Goal: Information Seeking & Learning: Learn about a topic

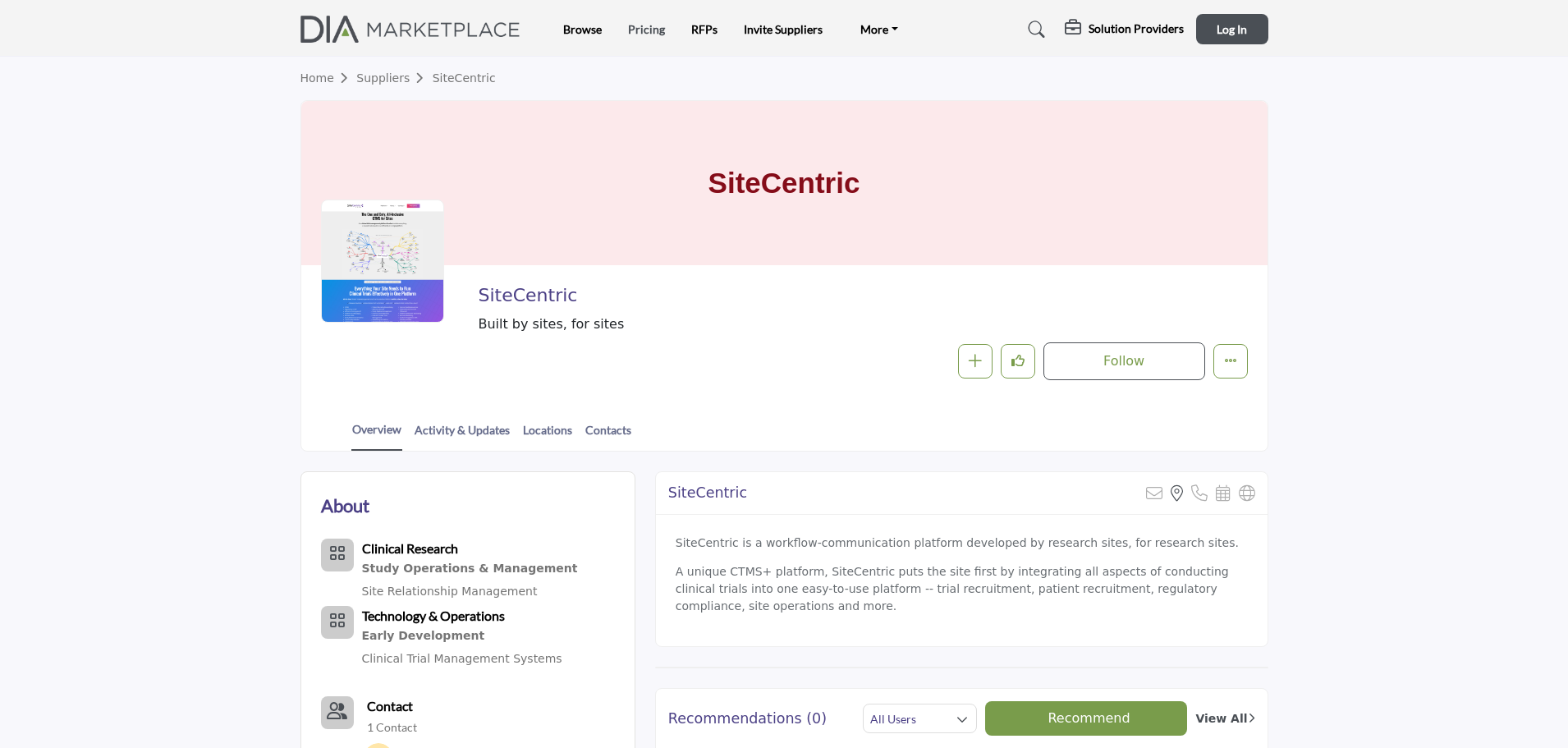
click at [647, 29] on link "Pricing" at bounding box center [647, 29] width 37 height 14
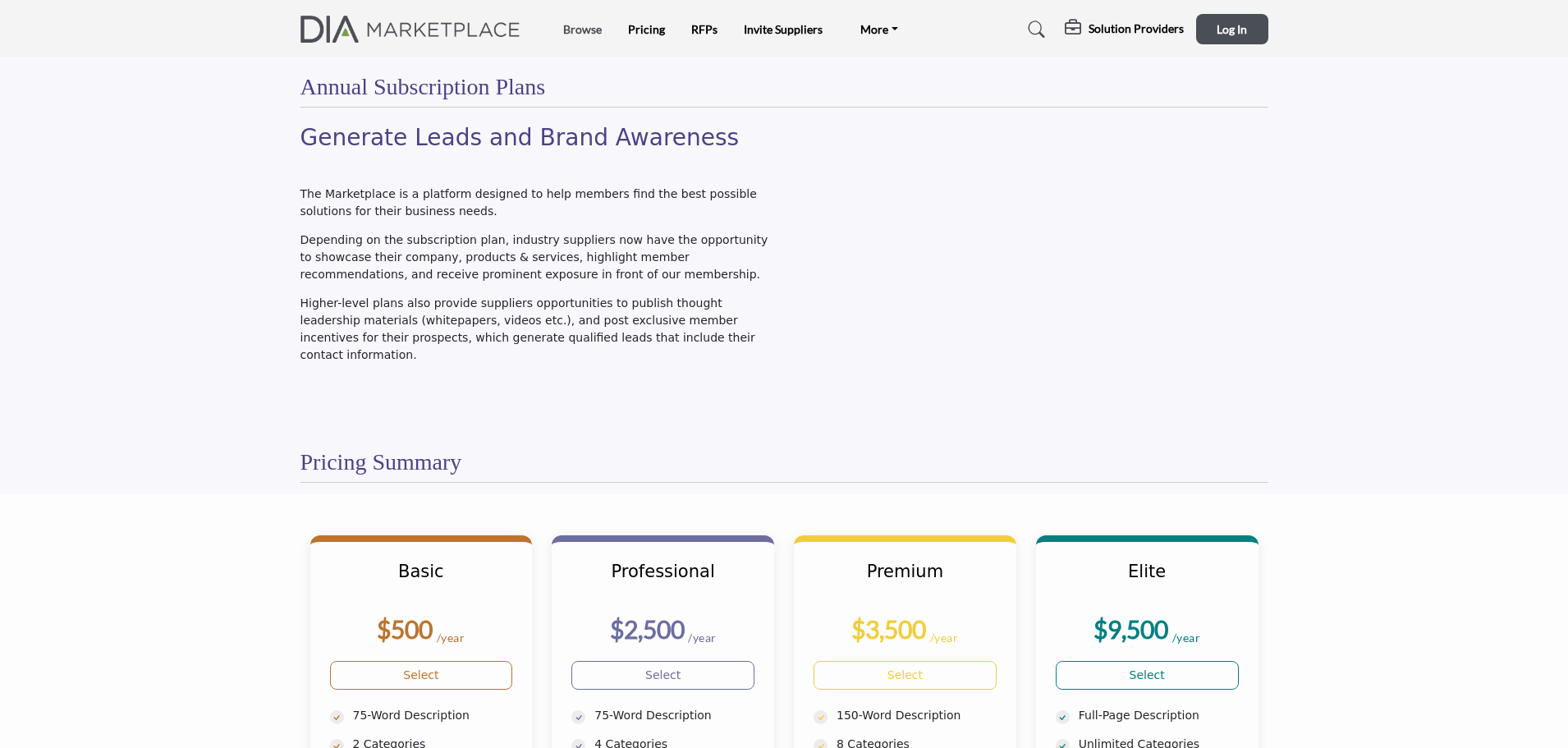
click at [580, 30] on link "Browse" at bounding box center [582, 29] width 38 height 14
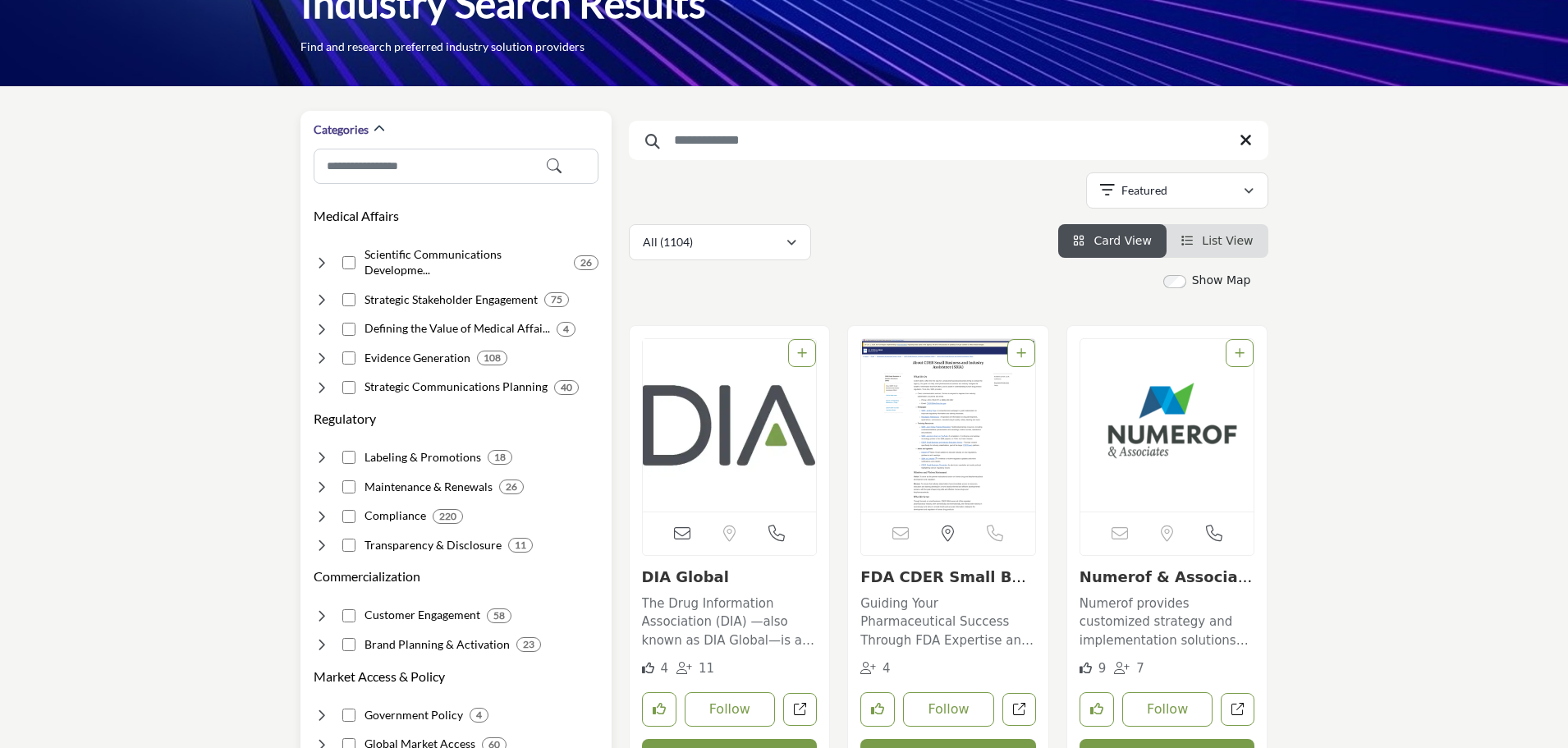
scroll to position [328, 0]
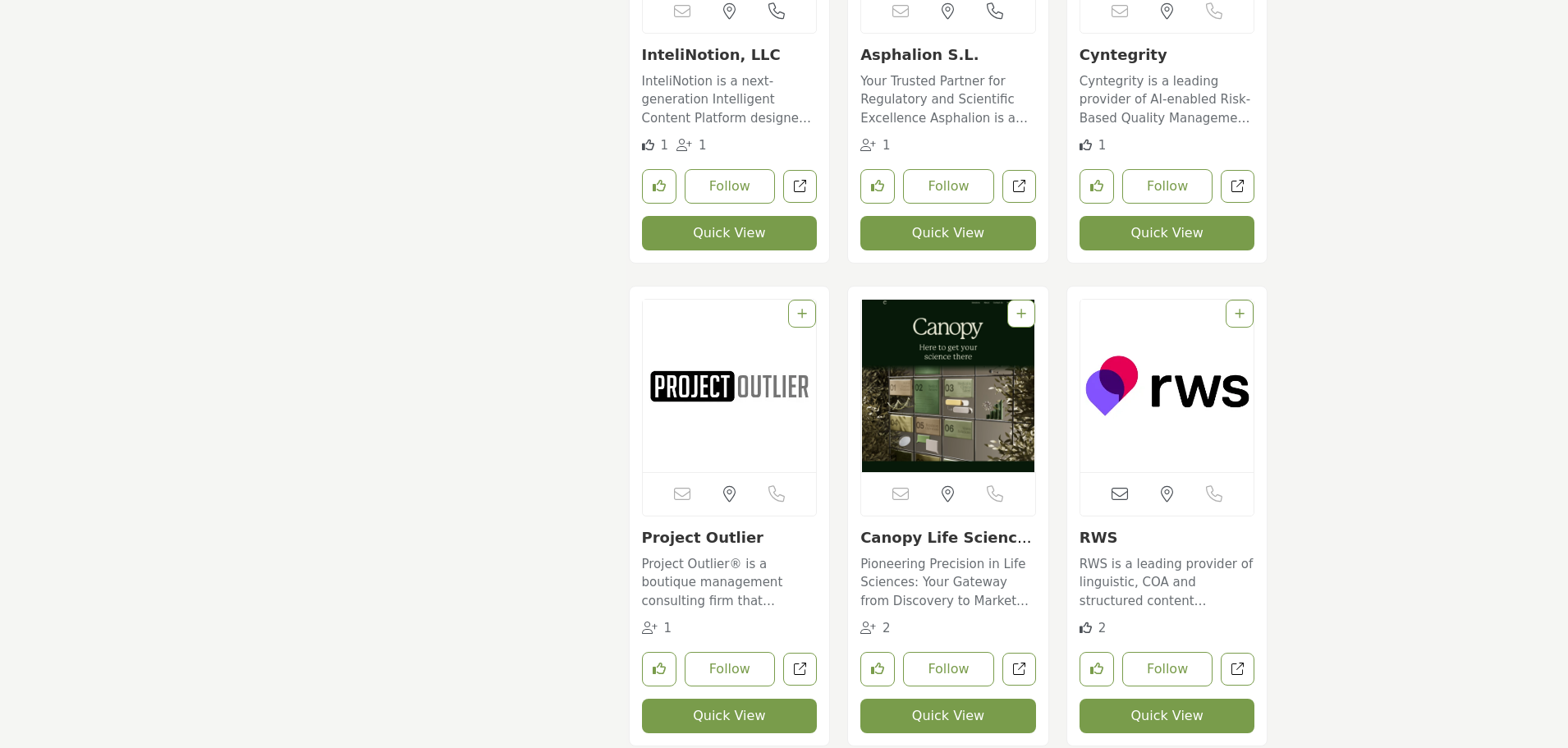
scroll to position [4516, 0]
click at [1185, 410] on img "Open Listing in new tab" at bounding box center [1167, 387] width 174 height 172
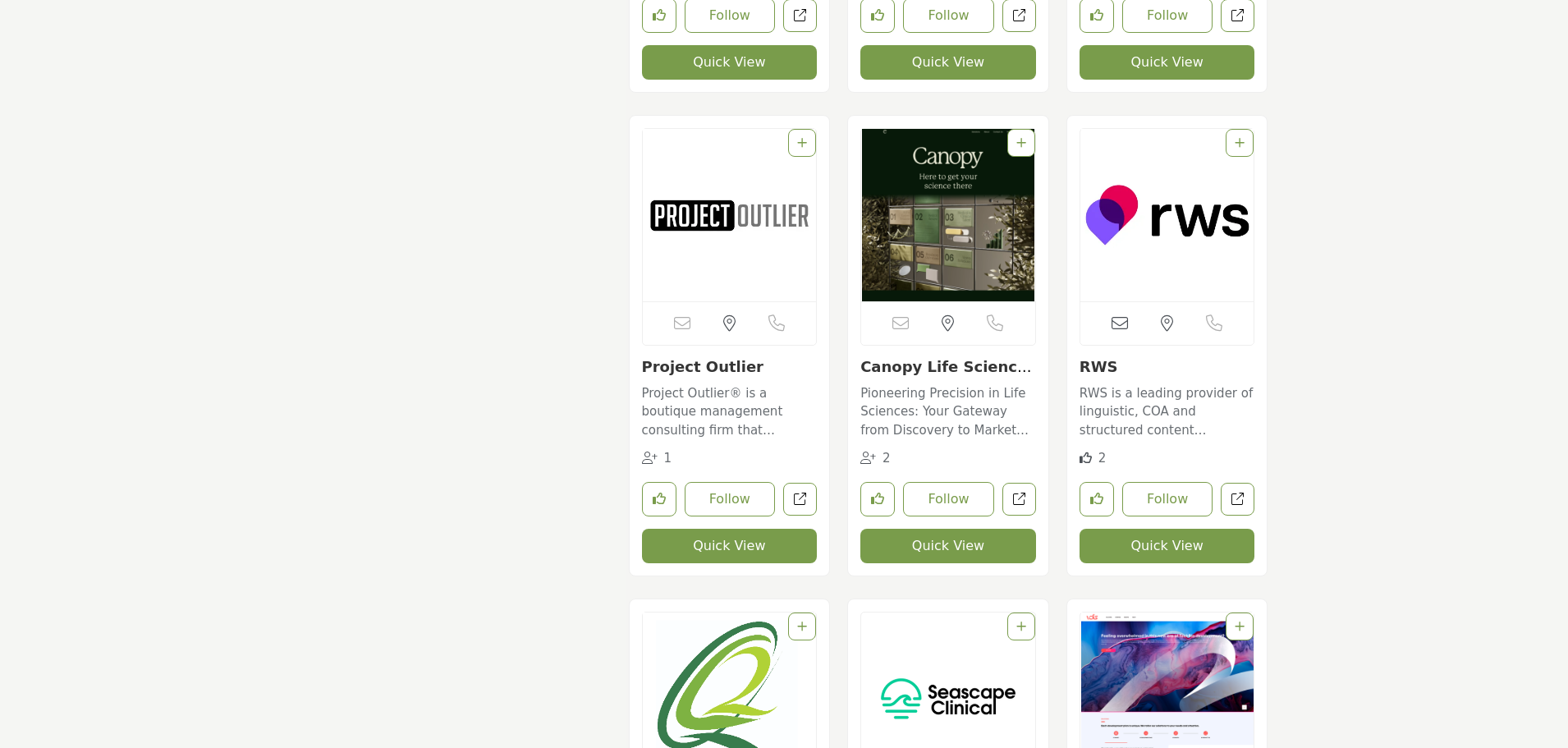
scroll to position [4845, 0]
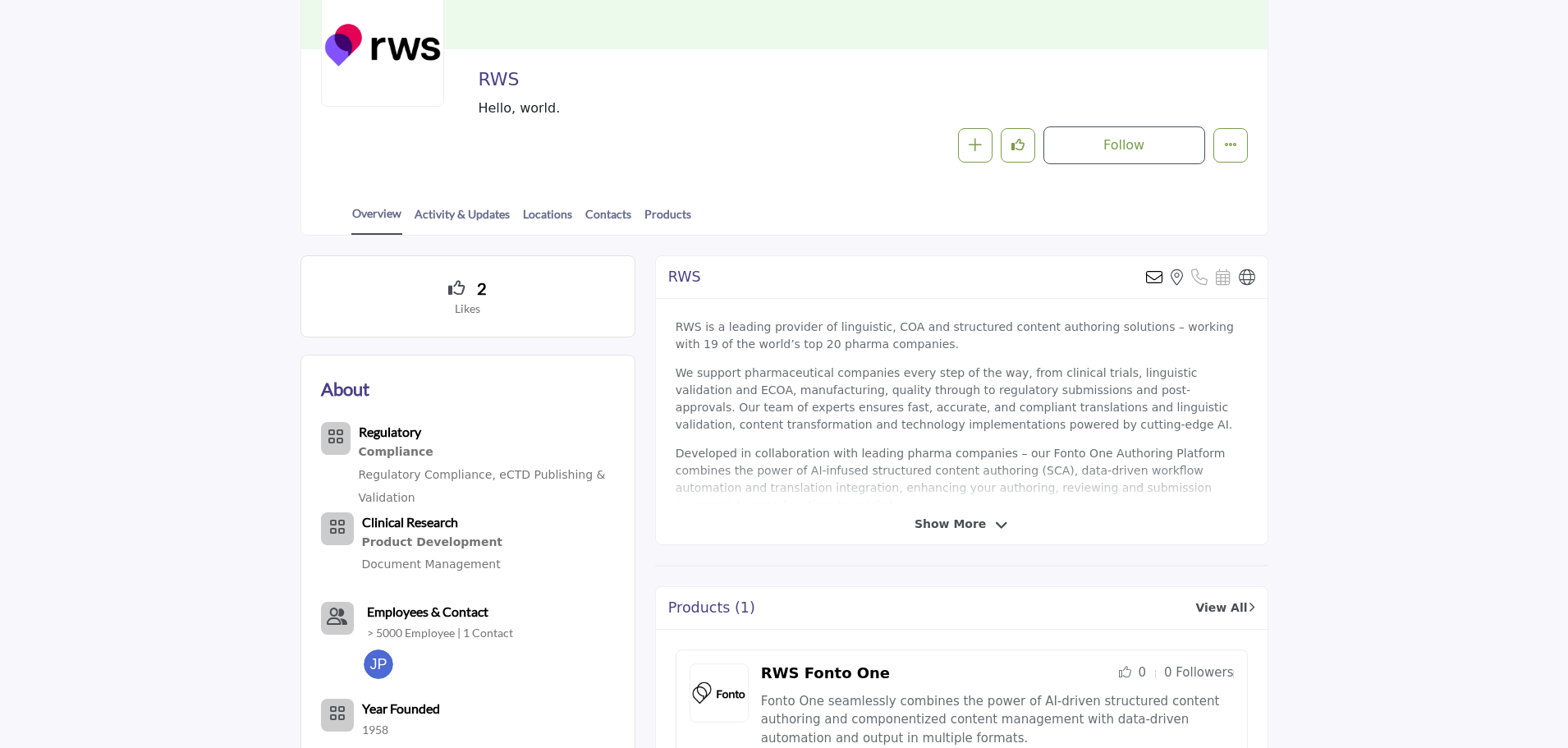
scroll to position [247, 0]
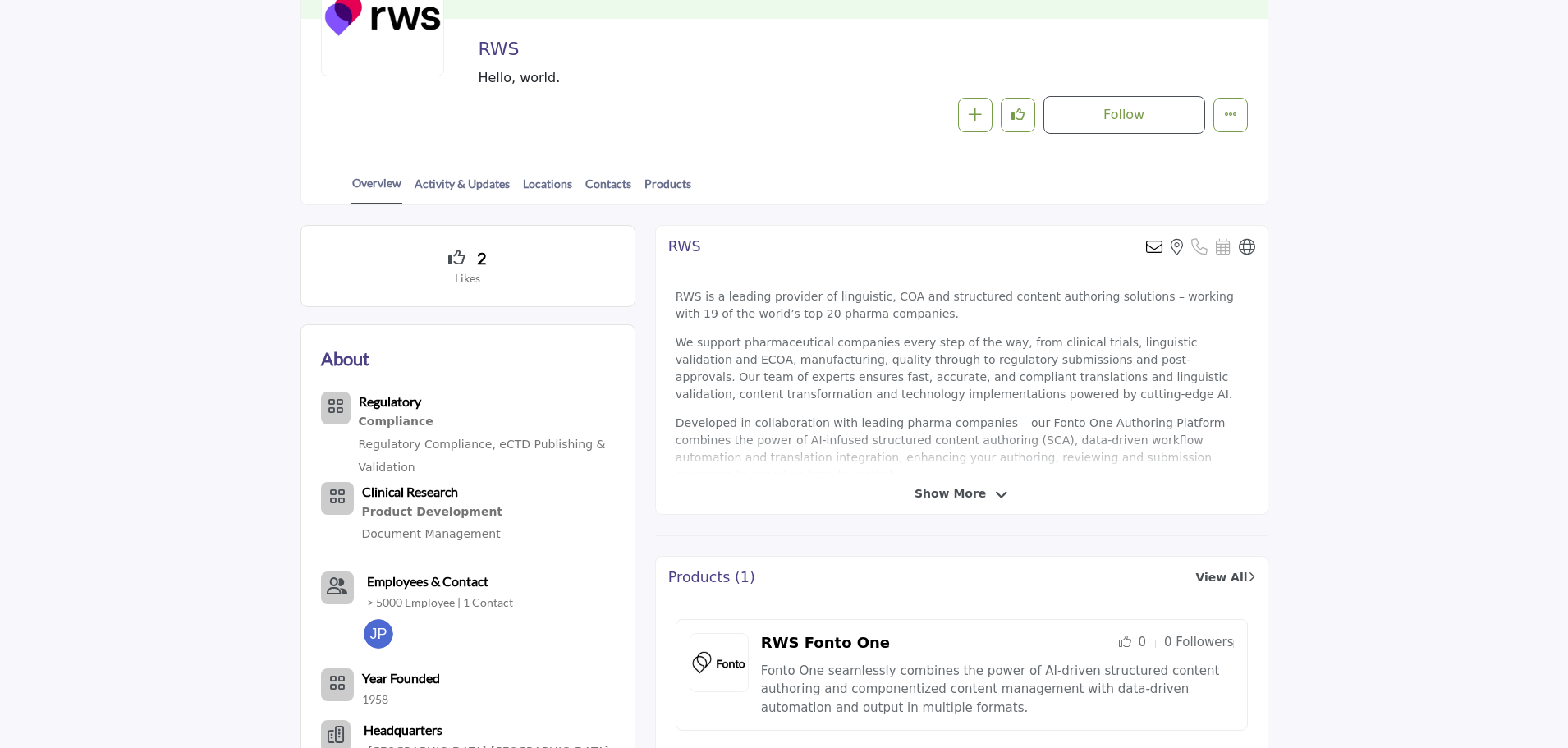
click at [996, 504] on div "RWS Send email to the owner of this listing View the location of this listing V…" at bounding box center [962, 369] width 613 height 290
click at [955, 494] on span "Show More" at bounding box center [950, 494] width 71 height 18
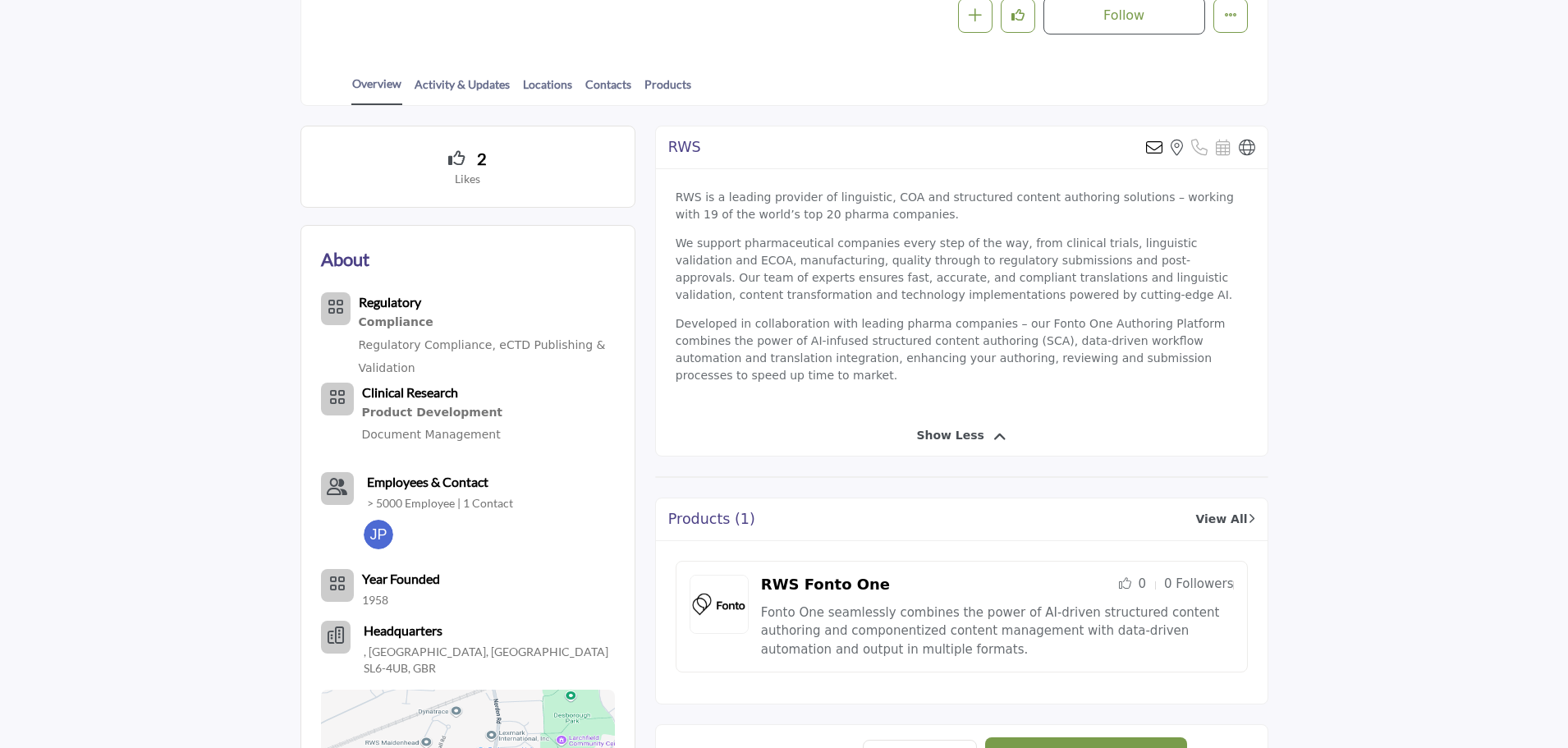
scroll to position [328, 0]
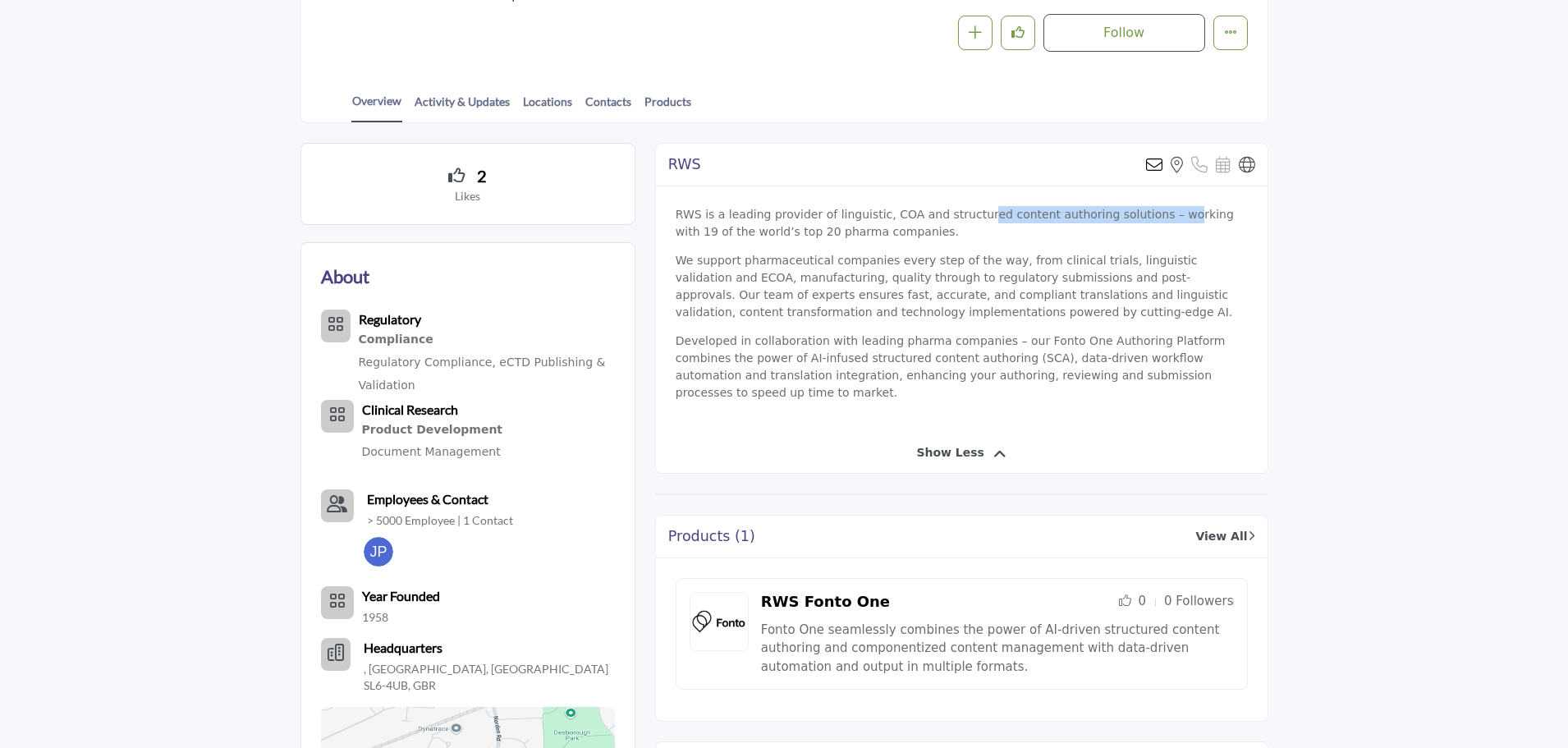
drag, startPoint x: 1059, startPoint y: 215, endPoint x: 1142, endPoint y: 210, distance: 83.2
click at [1142, 210] on p "RWS is a leading provider of linguistic, COA and structured content authoring s…" at bounding box center [962, 223] width 572 height 34
click at [1134, 232] on p "RWS is a leading provider of linguistic, COA and structured content authoring s…" at bounding box center [962, 223] width 572 height 34
drag, startPoint x: 661, startPoint y: 262, endPoint x: 801, endPoint y: 263, distance: 140.0
click at [800, 263] on div "RWS is a leading provider of linguistic, COA and structured content authoring s…" at bounding box center [962, 309] width 611 height 247
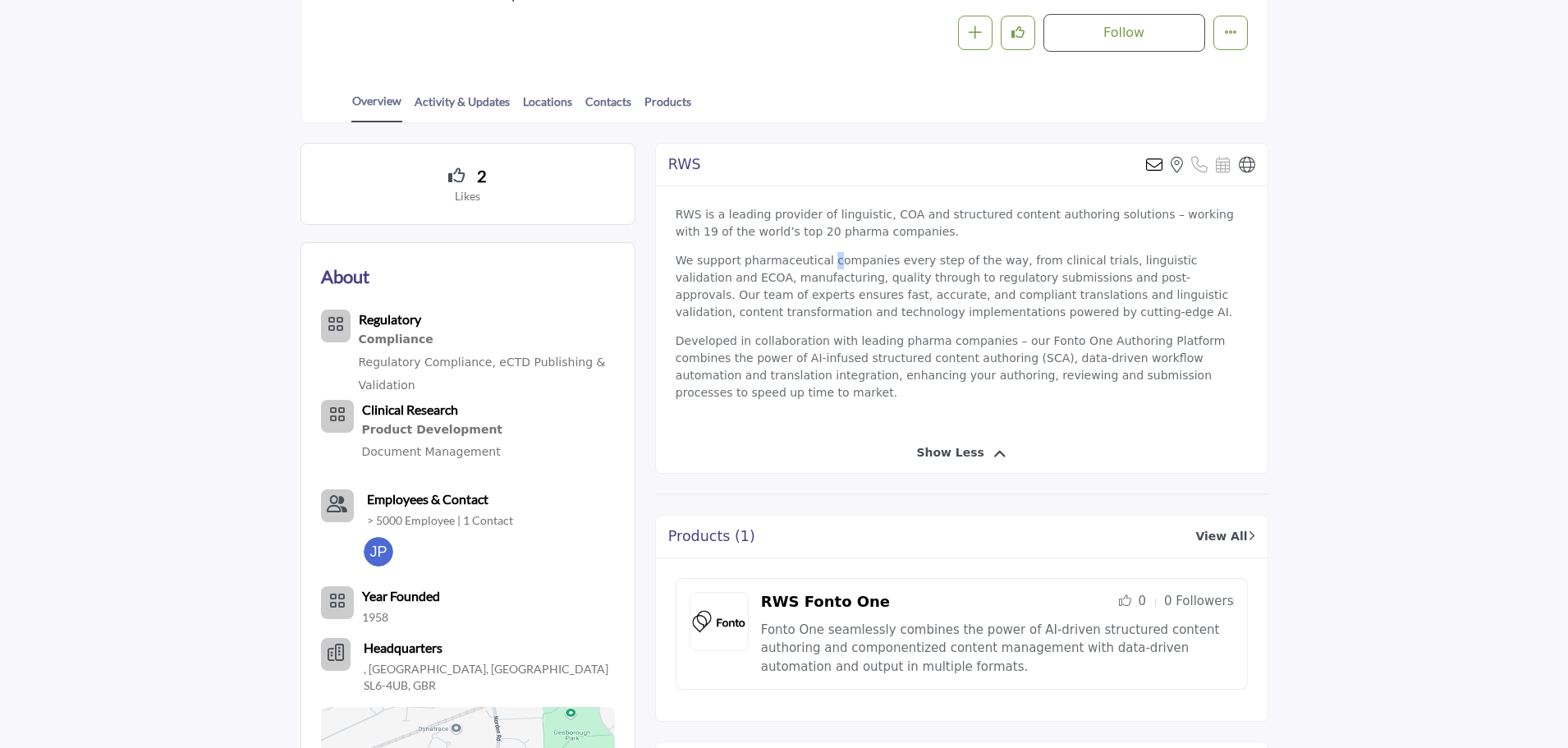
drag, startPoint x: 820, startPoint y: 265, endPoint x: 859, endPoint y: 265, distance: 39.0
click at [826, 264] on p "We support pharmaceutical companies every step of the way, from clinical trials…" at bounding box center [962, 287] width 572 height 69
click at [877, 265] on p "We support pharmaceutical companies every step of the way, from clinical trials…" at bounding box center [962, 287] width 572 height 69
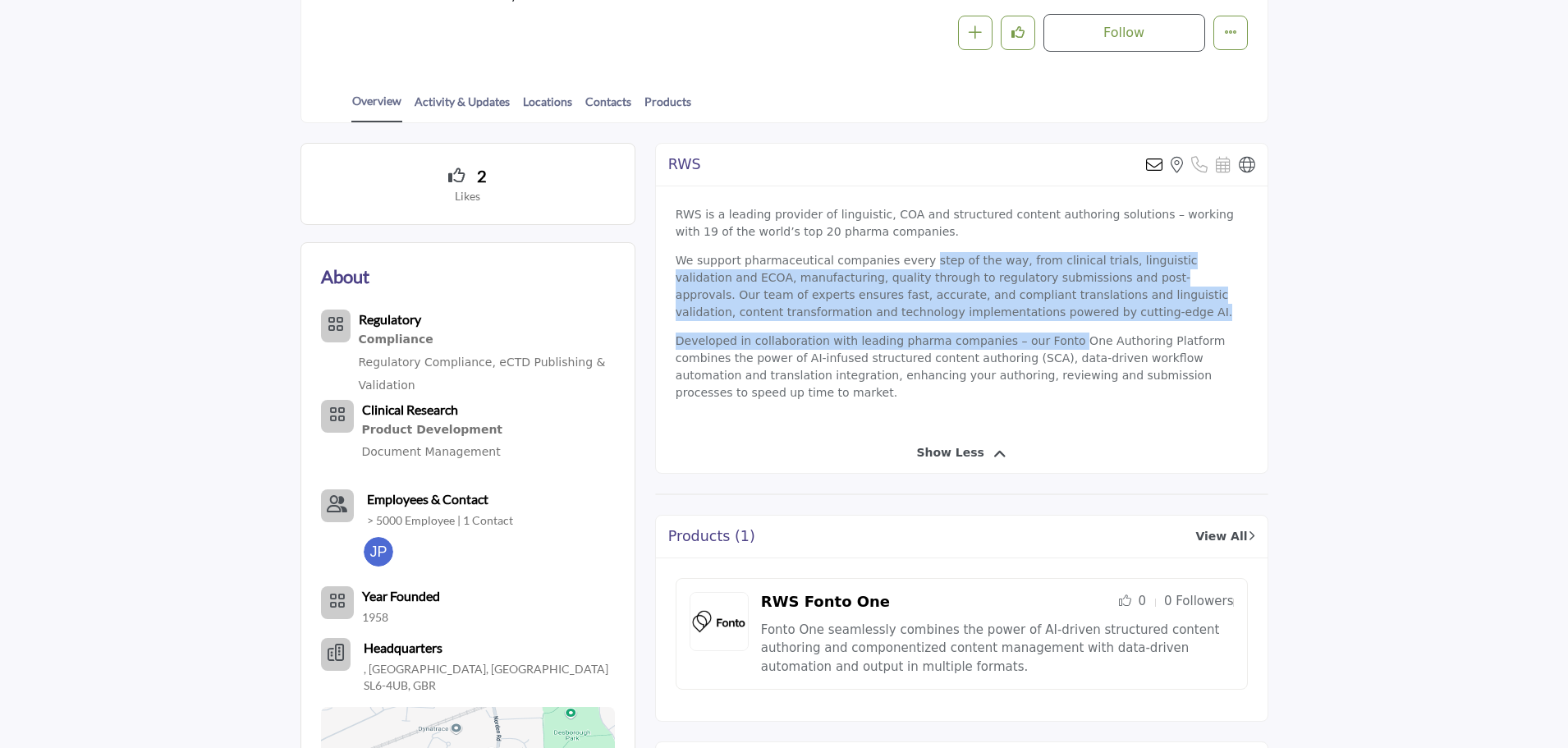
drag, startPoint x: 911, startPoint y: 262, endPoint x: 1043, endPoint y: 326, distance: 146.7
click at [1043, 326] on div "RWS is a leading provider of linguistic, COA and structured content authoring s…" at bounding box center [962, 309] width 611 height 247
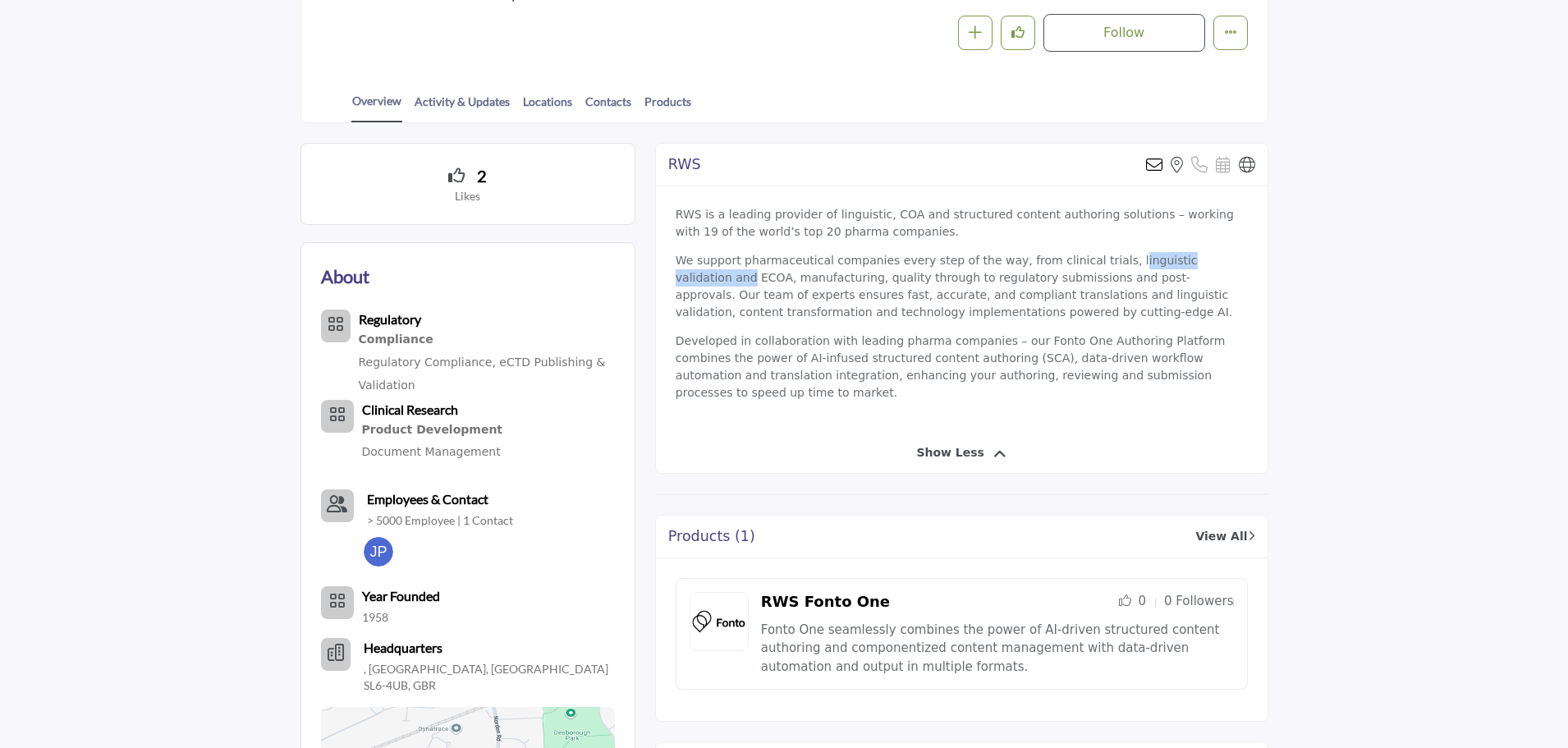
drag, startPoint x: 1087, startPoint y: 264, endPoint x: 1201, endPoint y: 263, distance: 114.0
click at [1201, 263] on p "We support pharmaceutical companies every step of the way, from clinical trials…" at bounding box center [962, 287] width 572 height 69
click at [1210, 264] on p "We support pharmaceutical companies every step of the way, from clinical trials…" at bounding box center [962, 287] width 572 height 69
drag, startPoint x: 701, startPoint y: 270, endPoint x: 813, endPoint y: 277, distance: 112.2
click at [813, 277] on p "We support pharmaceutical companies every step of the way, from clinical trials…" at bounding box center [962, 287] width 572 height 69
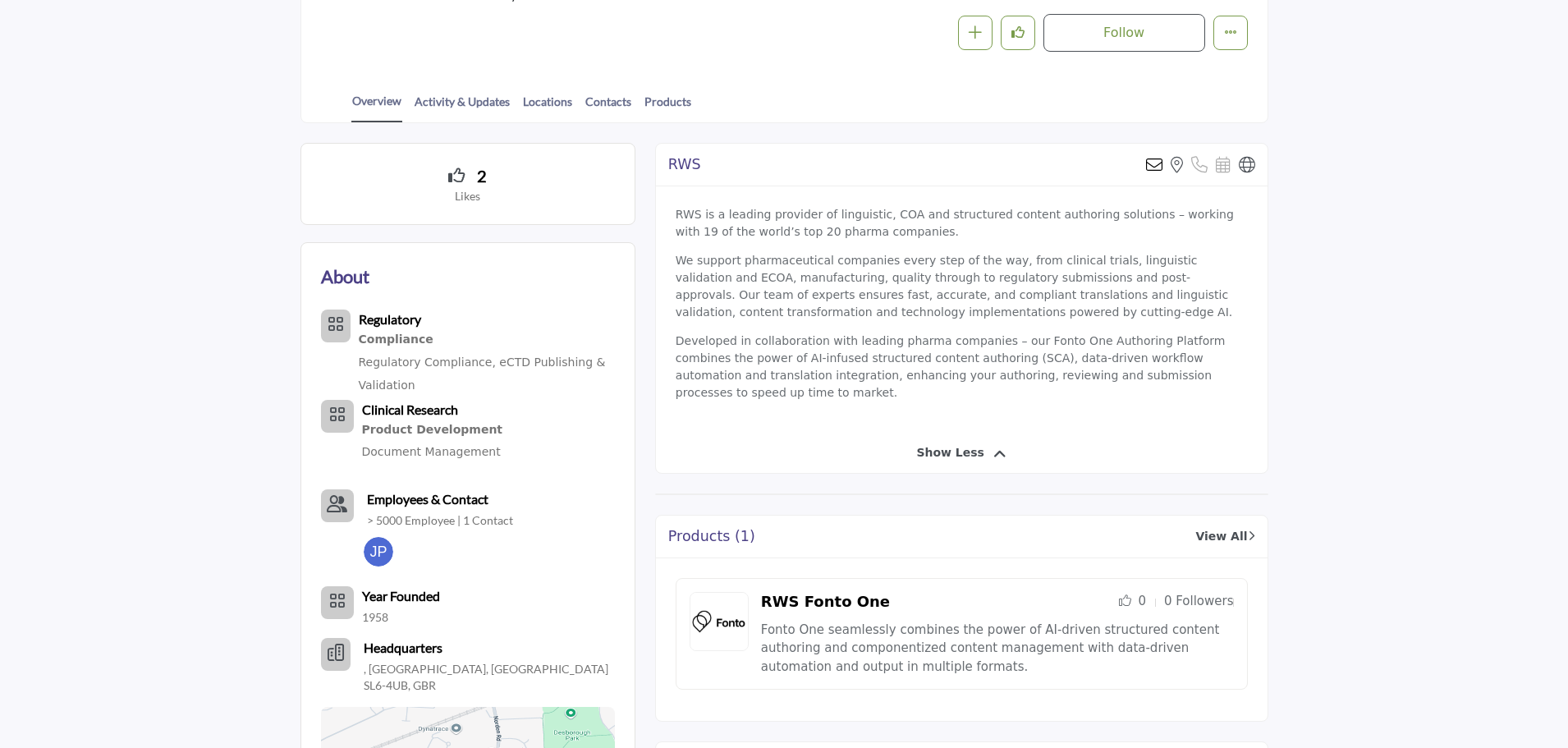
drag, startPoint x: 902, startPoint y: 276, endPoint x: 911, endPoint y: 275, distance: 9.1
click at [903, 276] on p "We support pharmaceutical companies every step of the way, from clinical trials…" at bounding box center [962, 287] width 572 height 69
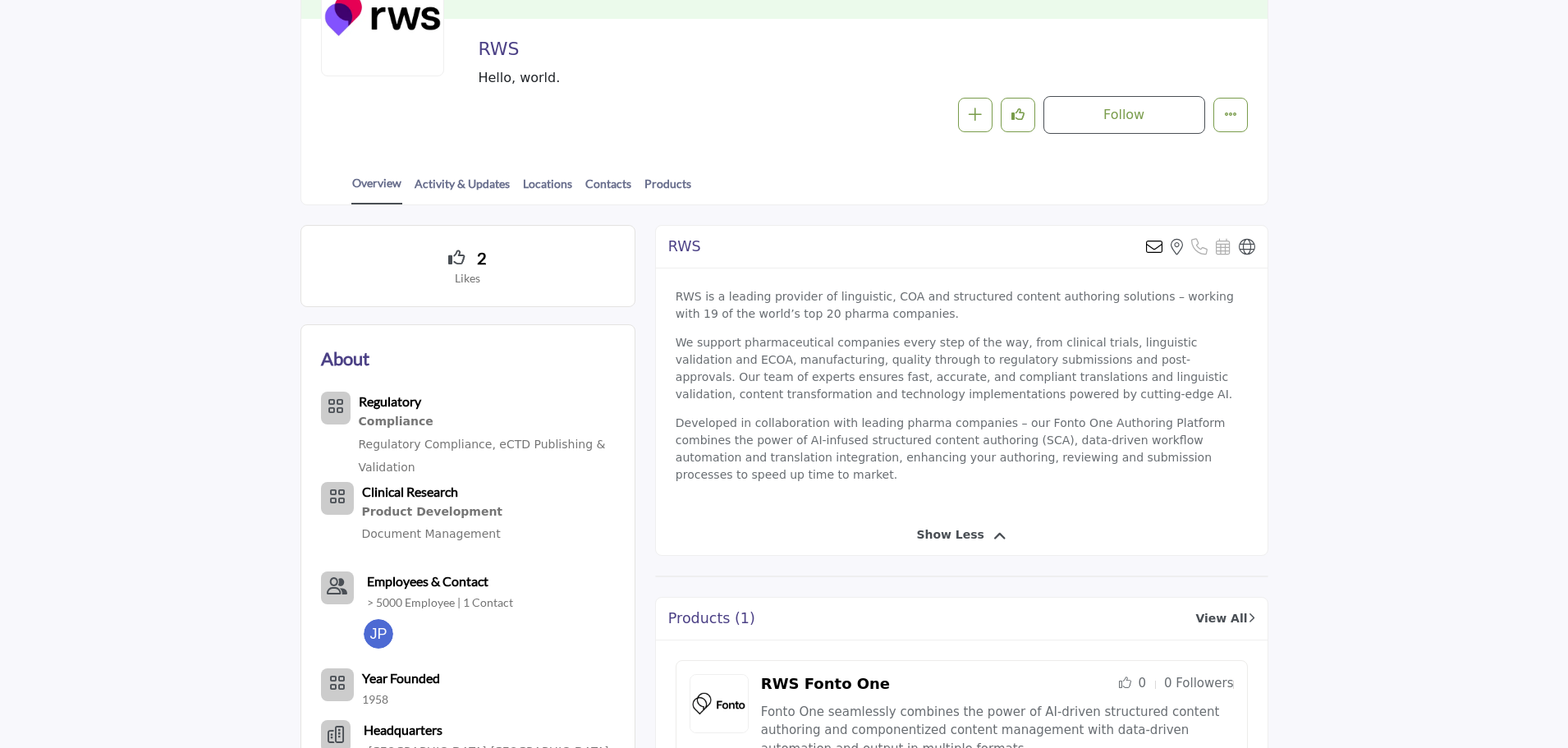
scroll to position [165, 0]
